Goal: Communication & Community: Answer question/provide support

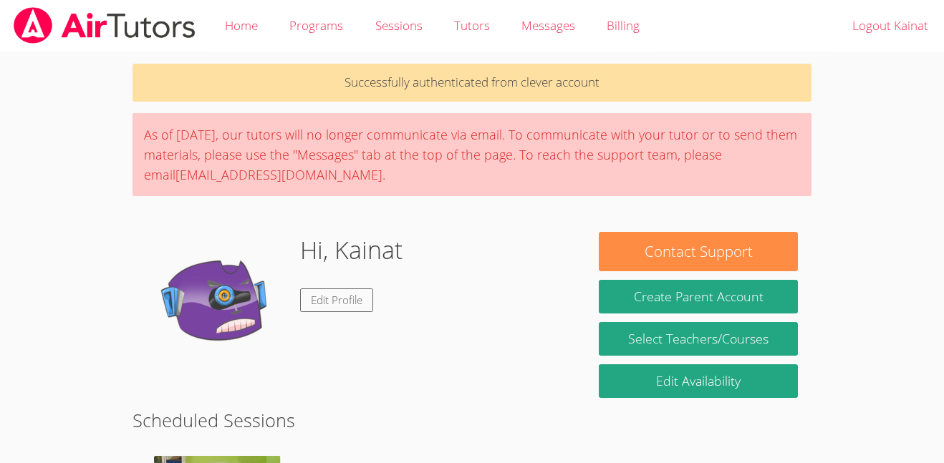
scroll to position [293, 0]
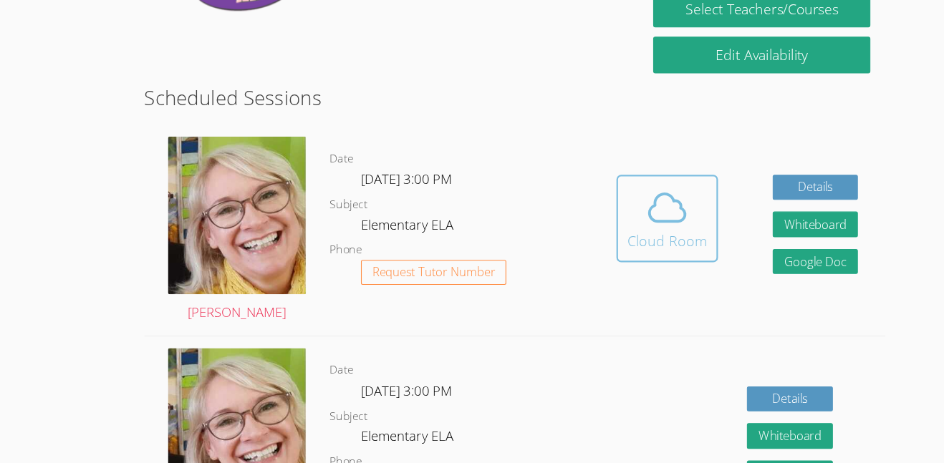
click at [618, 237] on icon at bounding box center [611, 228] width 40 height 40
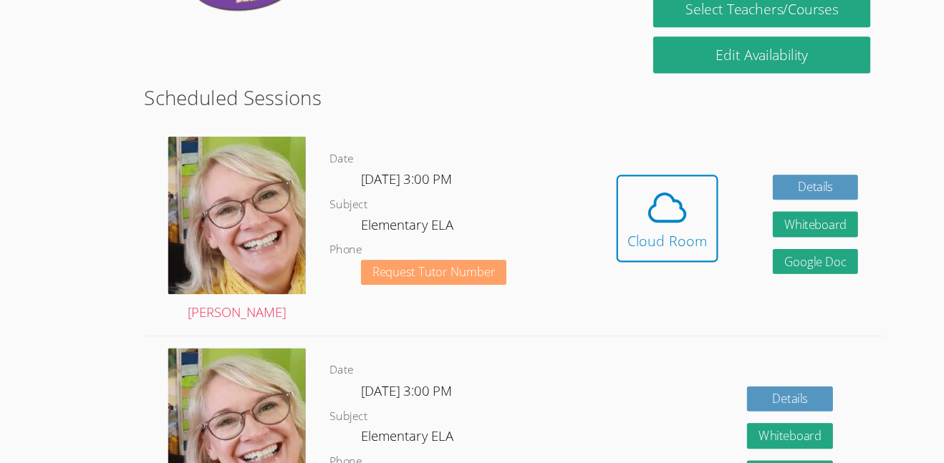
click at [402, 292] on span "Request Tutor Number" at bounding box center [398, 287] width 112 height 11
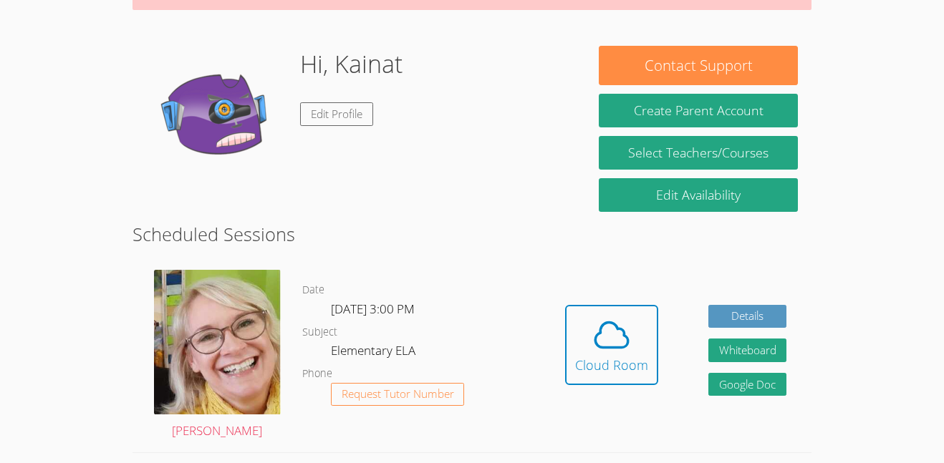
scroll to position [193, 0]
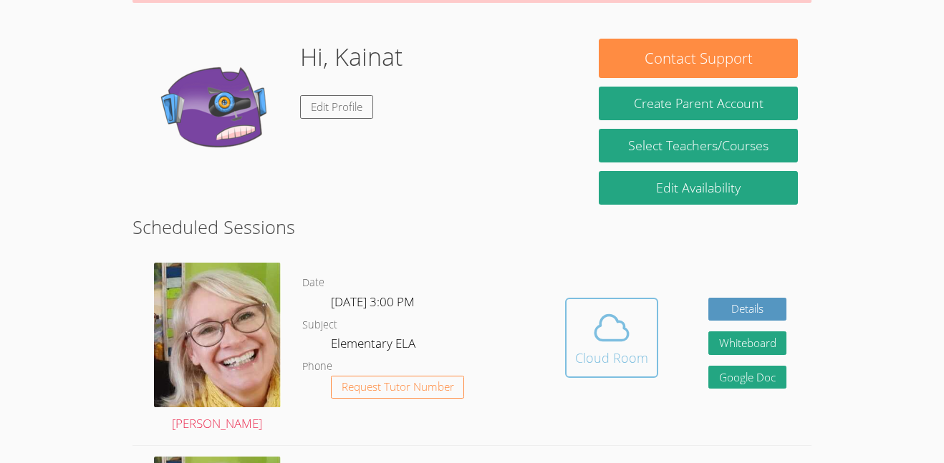
click at [624, 336] on icon at bounding box center [611, 328] width 40 height 40
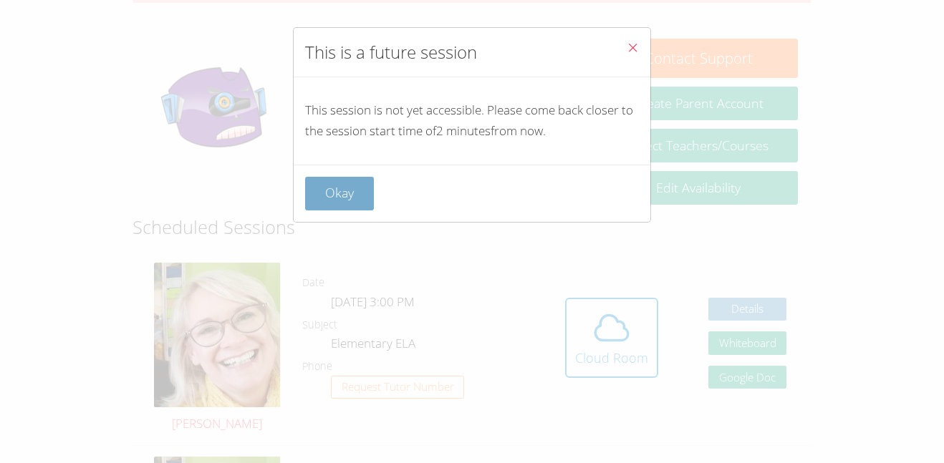
click at [349, 186] on button "Okay" at bounding box center [339, 194] width 69 height 34
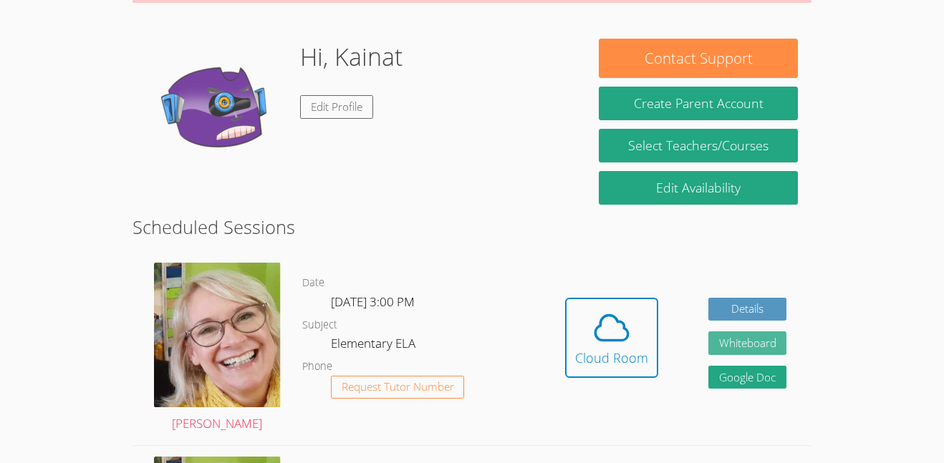
click at [725, 342] on button "Whiteboard" at bounding box center [747, 343] width 79 height 24
click at [171, 316] on img at bounding box center [217, 335] width 127 height 145
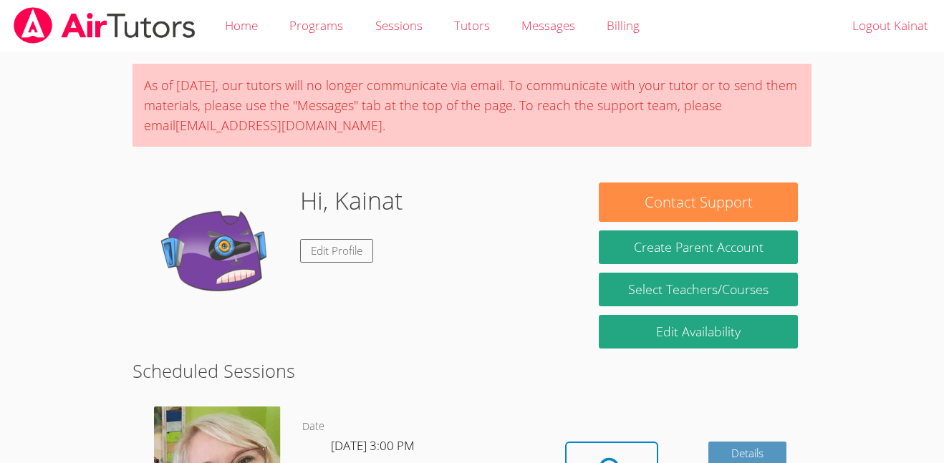
scroll to position [293, 0]
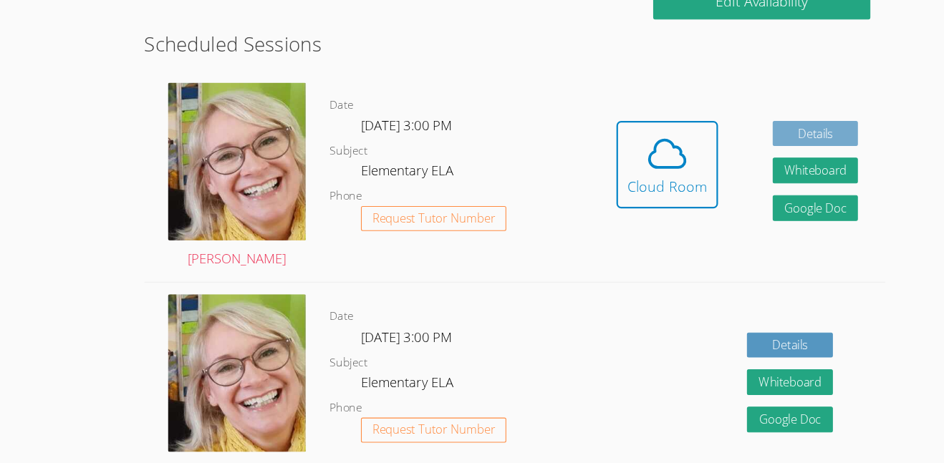
click at [755, 165] on link "Details" at bounding box center [747, 161] width 79 height 24
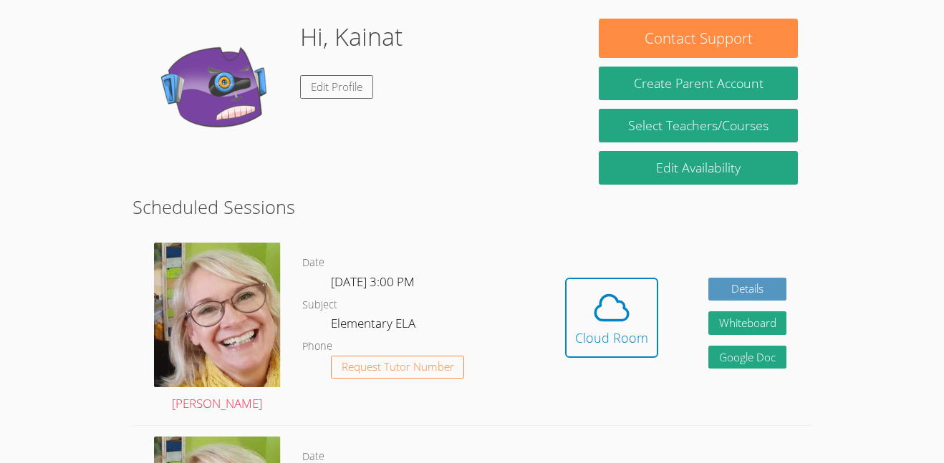
scroll to position [216, 0]
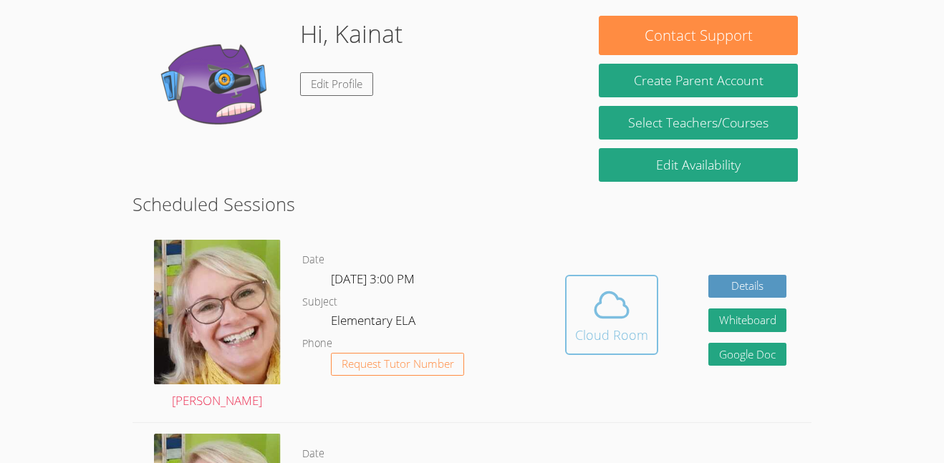
click at [602, 323] on icon at bounding box center [611, 305] width 40 height 40
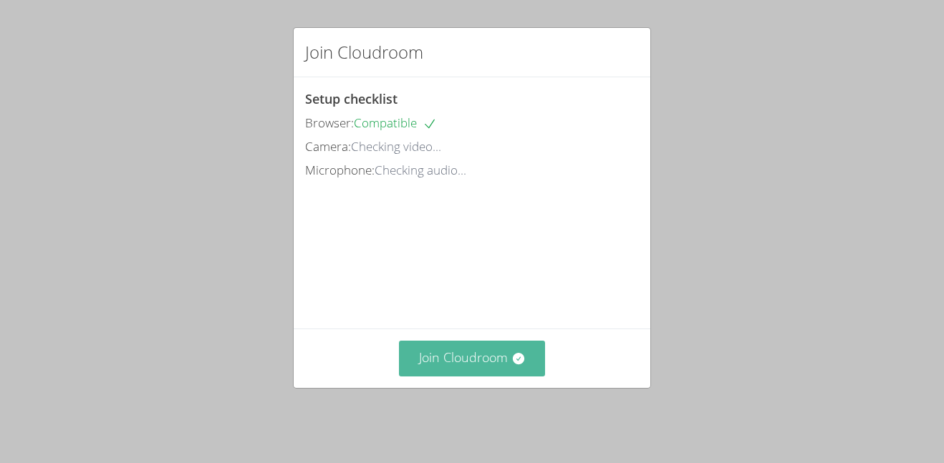
click at [472, 355] on button "Join Cloudroom" at bounding box center [472, 358] width 147 height 35
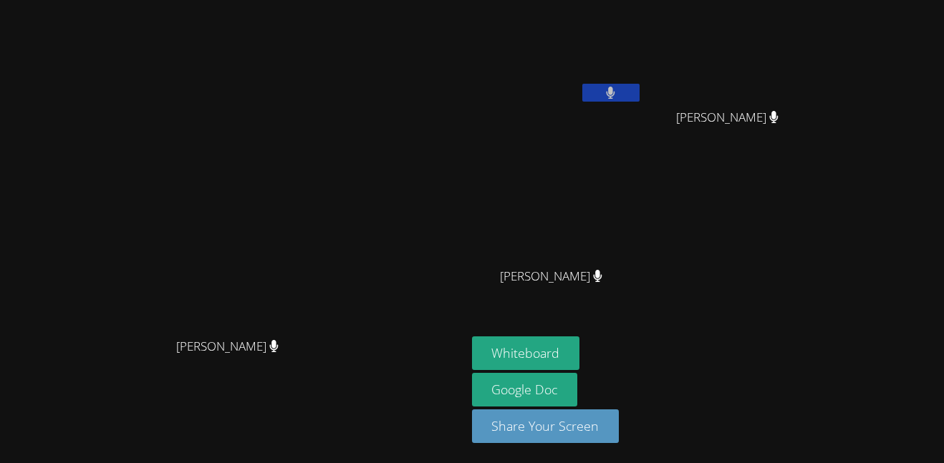
click at [639, 92] on button at bounding box center [610, 93] width 57 height 18
click at [580, 347] on button "Whiteboard" at bounding box center [526, 353] width 108 height 34
click at [642, 80] on video at bounding box center [557, 54] width 170 height 96
click at [639, 88] on button at bounding box center [610, 93] width 57 height 18
click at [639, 89] on button at bounding box center [610, 93] width 57 height 18
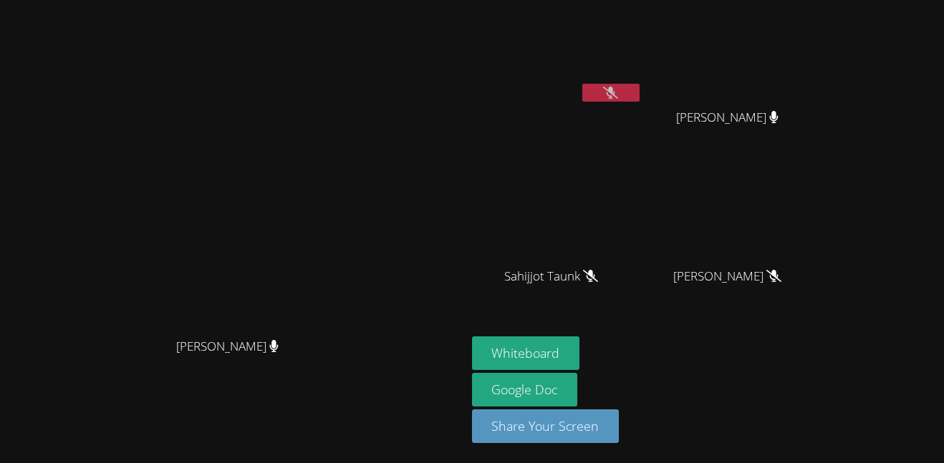
click at [639, 84] on button at bounding box center [610, 93] width 57 height 18
click at [639, 87] on button at bounding box center [610, 93] width 57 height 18
click at [639, 95] on button at bounding box center [610, 93] width 57 height 18
click at [618, 95] on icon at bounding box center [610, 93] width 15 height 12
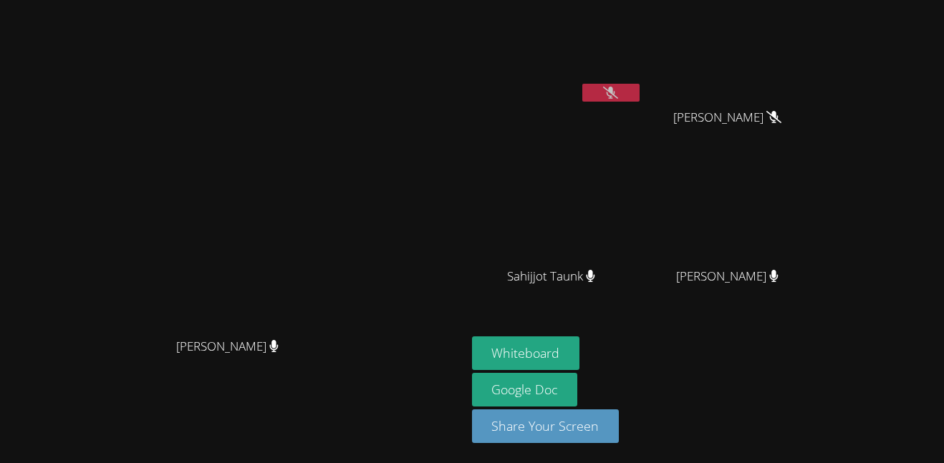
click at [639, 100] on button at bounding box center [610, 93] width 57 height 18
click at [639, 93] on button at bounding box center [610, 93] width 57 height 18
click at [580, 354] on button "Whiteboard" at bounding box center [526, 353] width 108 height 34
click at [639, 90] on button at bounding box center [610, 93] width 57 height 18
click at [639, 99] on button at bounding box center [610, 93] width 57 height 18
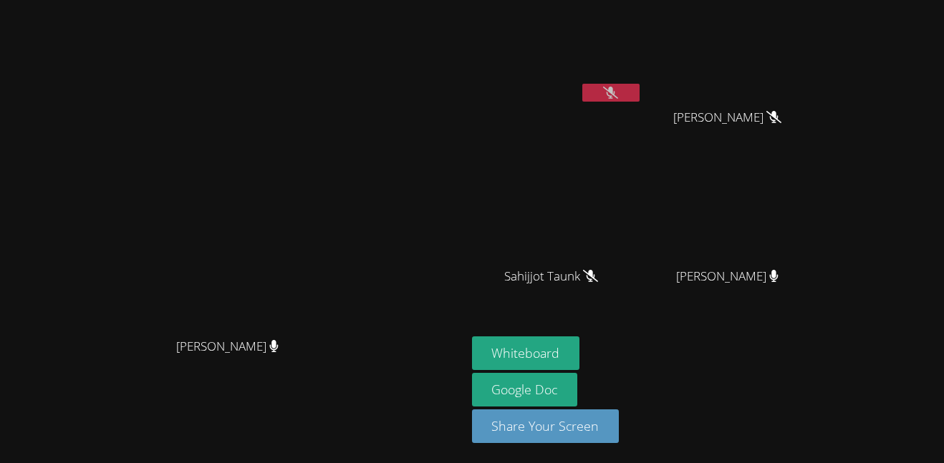
click at [634, 185] on video at bounding box center [557, 213] width 170 height 96
click at [639, 99] on button at bounding box center [610, 93] width 57 height 18
click at [639, 85] on button at bounding box center [610, 93] width 57 height 18
click at [639, 88] on button at bounding box center [610, 93] width 57 height 18
click at [639, 89] on button at bounding box center [610, 93] width 57 height 18
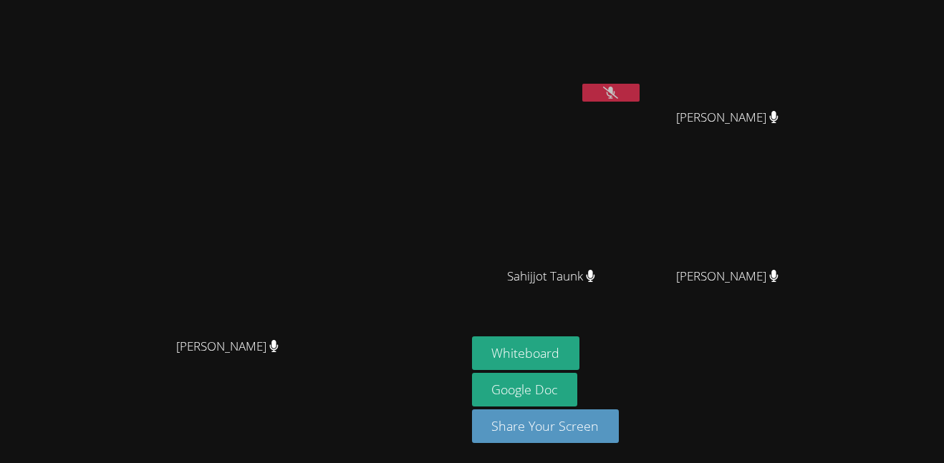
click at [618, 87] on icon at bounding box center [610, 93] width 15 height 12
click at [639, 102] on div at bounding box center [610, 94] width 57 height 21
click at [639, 92] on button at bounding box center [610, 93] width 57 height 18
click at [639, 91] on button at bounding box center [610, 93] width 57 height 18
click at [639, 89] on button at bounding box center [610, 93] width 57 height 18
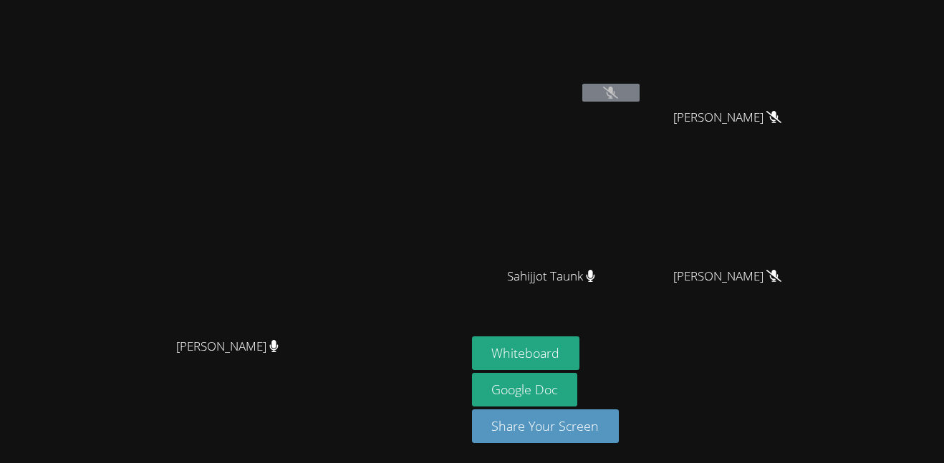
click at [639, 91] on button at bounding box center [610, 93] width 57 height 18
click at [639, 84] on button at bounding box center [610, 93] width 57 height 18
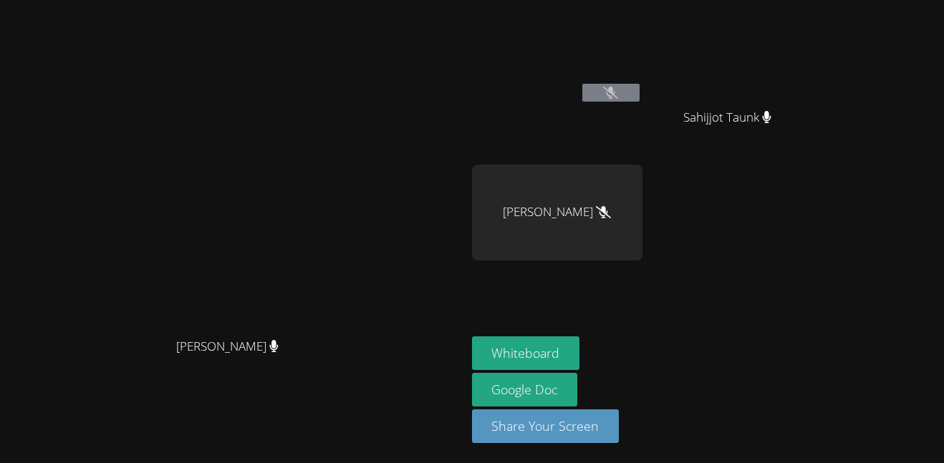
click at [639, 100] on button at bounding box center [610, 93] width 57 height 18
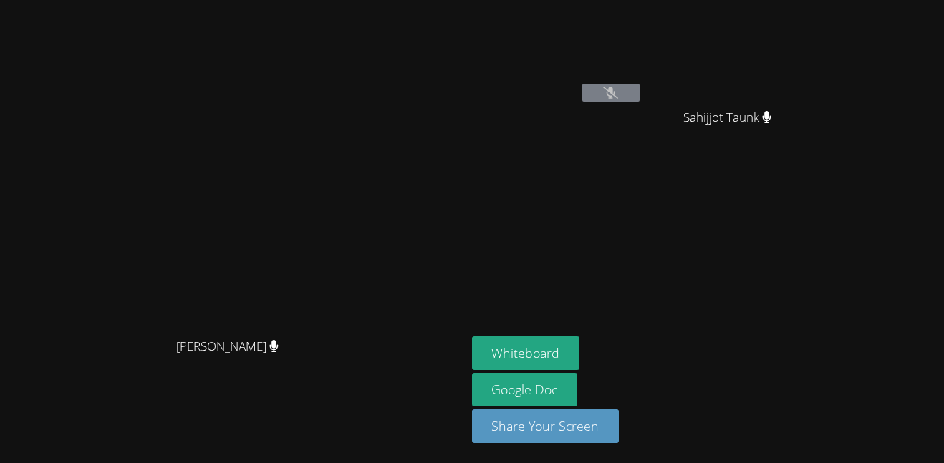
click at [639, 100] on button at bounding box center [610, 93] width 57 height 18
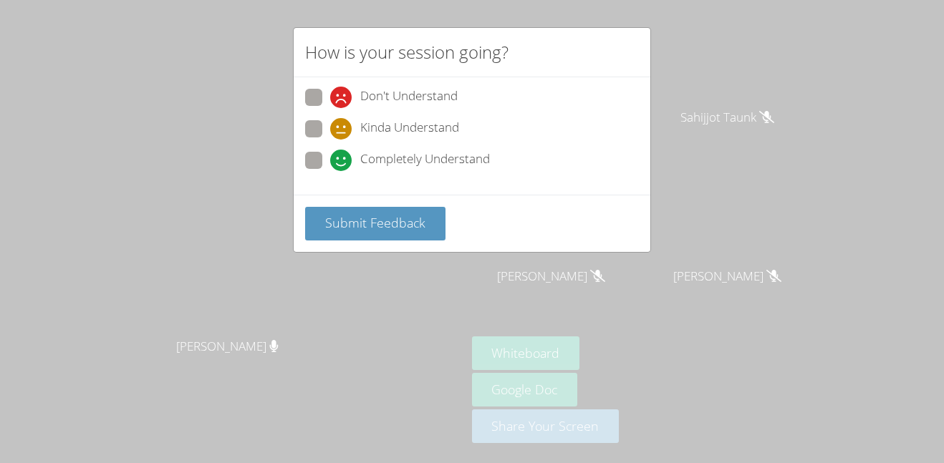
click at [330, 171] on span at bounding box center [330, 171] width 0 height 0
click at [330, 160] on input "Completely Understand" at bounding box center [336, 158] width 12 height 12
radio input "true"
click at [321, 193] on div "Don't Understand Kinda Understand Completely Understand" at bounding box center [472, 135] width 357 height 117
click at [319, 222] on button "Submit Feedback" at bounding box center [375, 224] width 140 height 34
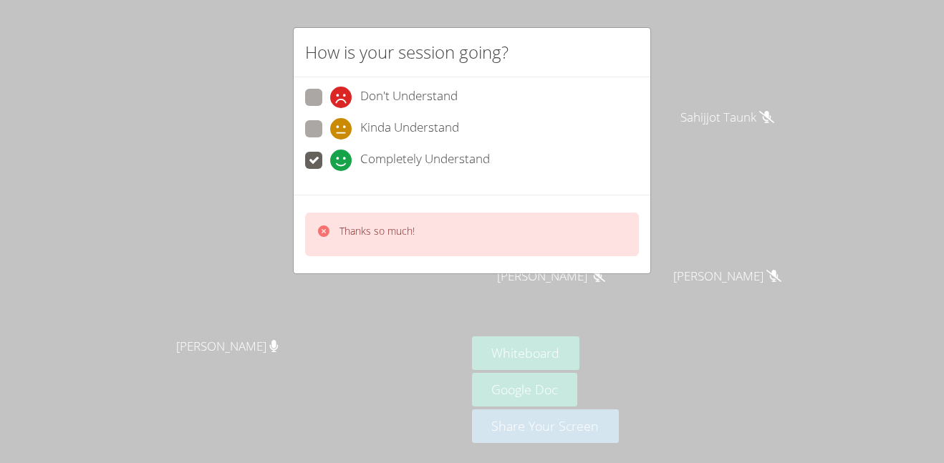
click at [755, 336] on div "How is your session going? Don't Understand Kinda Understand Completely Underst…" at bounding box center [472, 231] width 944 height 463
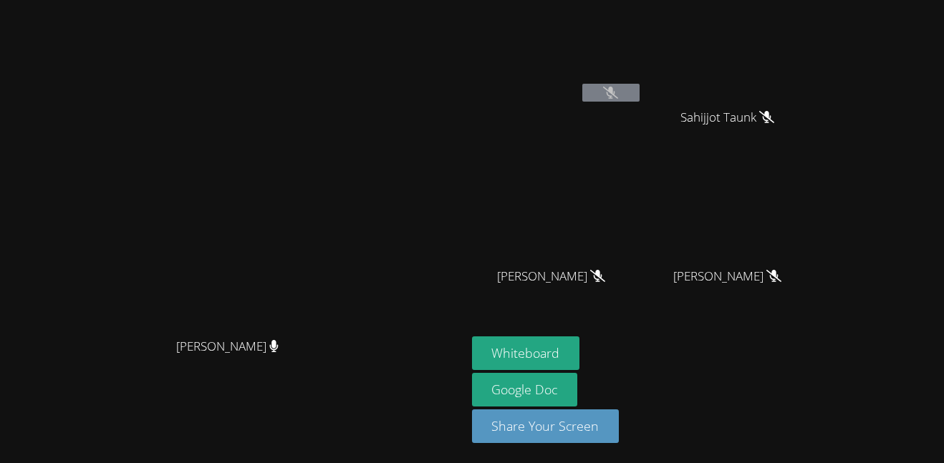
click at [755, 336] on div "Whiteboard Google Doc Share Your Screen" at bounding box center [645, 395] width 347 height 118
click at [618, 90] on icon at bounding box center [610, 93] width 15 height 12
click at [618, 89] on icon at bounding box center [610, 93] width 15 height 12
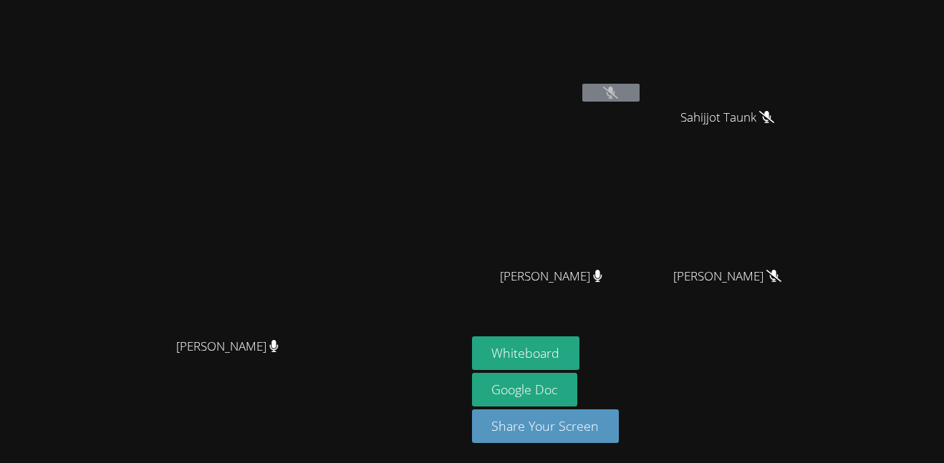
click at [618, 89] on icon at bounding box center [610, 93] width 15 height 12
click at [639, 99] on button at bounding box center [610, 93] width 57 height 18
click at [642, 126] on div "[PERSON_NAME]" at bounding box center [557, 82] width 170 height 153
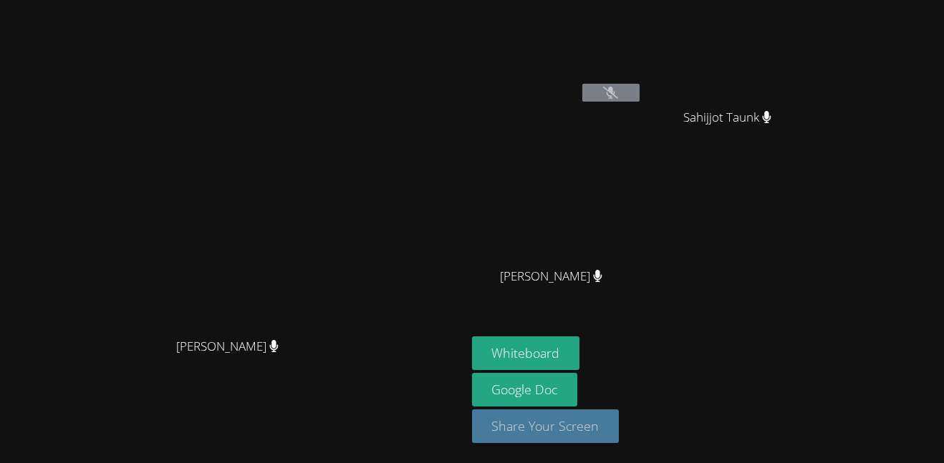
click at [603, 427] on button "Share Your Screen" at bounding box center [545, 427] width 147 height 34
